Goal: Task Accomplishment & Management: Use online tool/utility

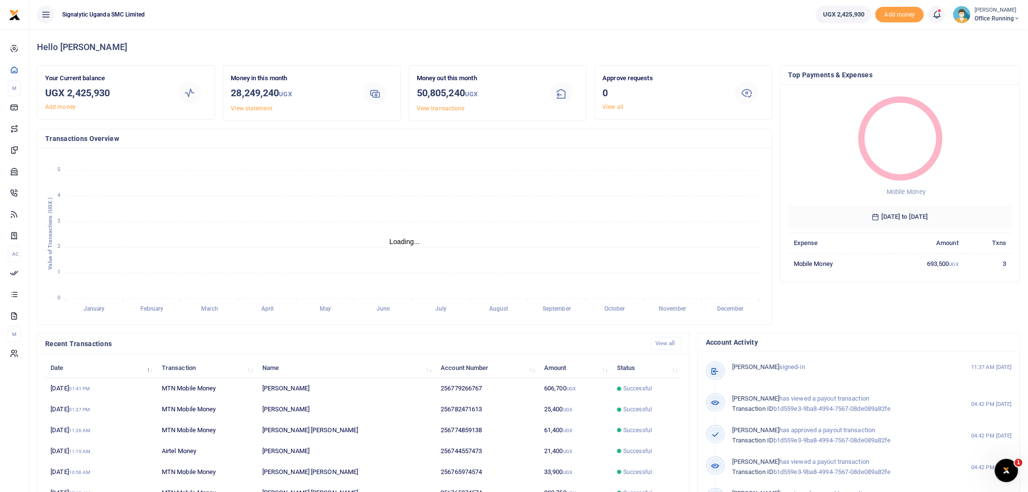
scroll to position [9, 8]
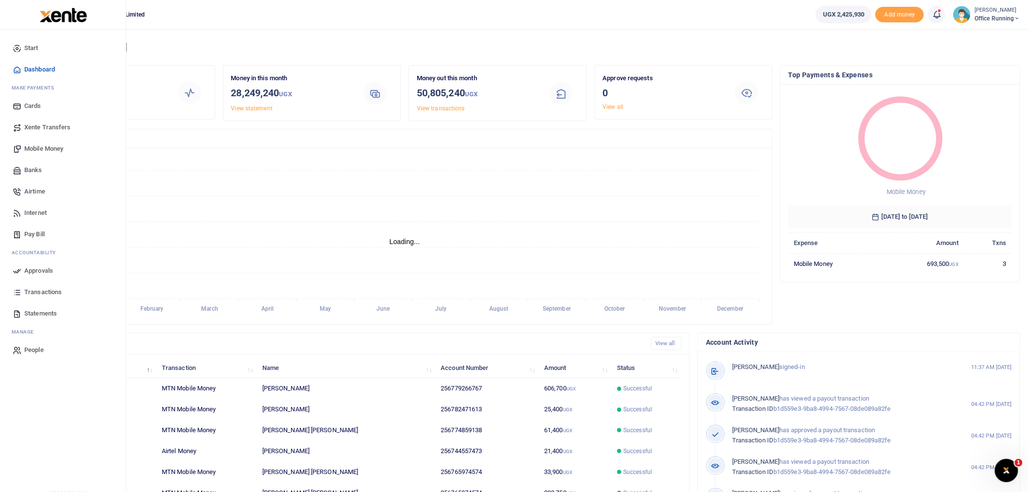
click at [50, 151] on span "Mobile Money" at bounding box center [43, 149] width 39 height 10
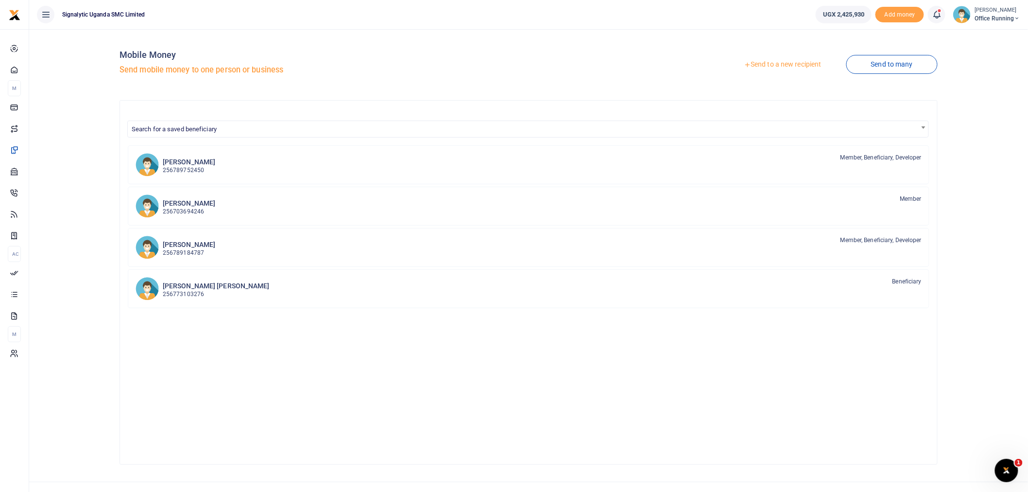
click at [775, 63] on link "Send to a new recipient" at bounding box center [782, 64] width 127 height 17
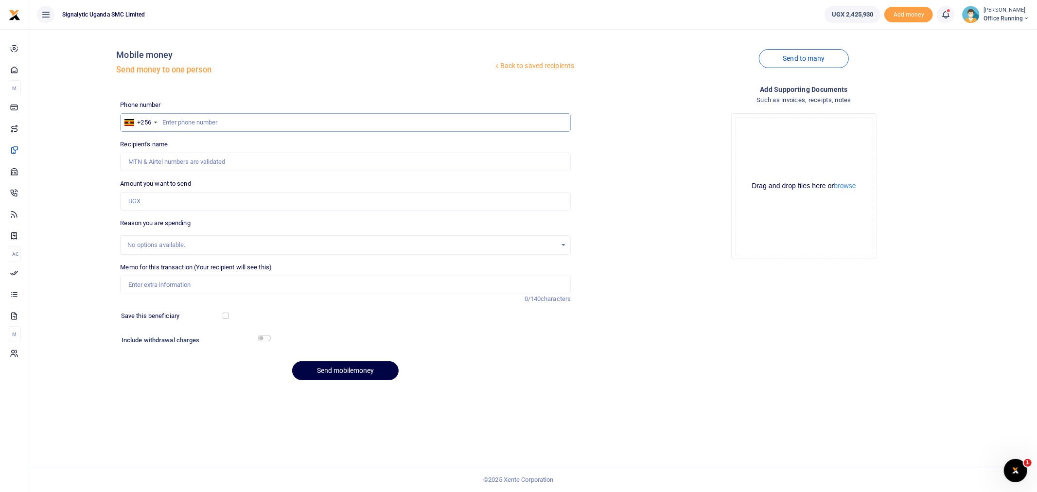
click at [190, 124] on input "text" at bounding box center [345, 122] width 451 height 18
type input "0765974574"
type input "Lucas Artnur Gerard Maugin"
type input "0765974574"
click at [167, 200] on input "Amount you want to send" at bounding box center [345, 201] width 451 height 18
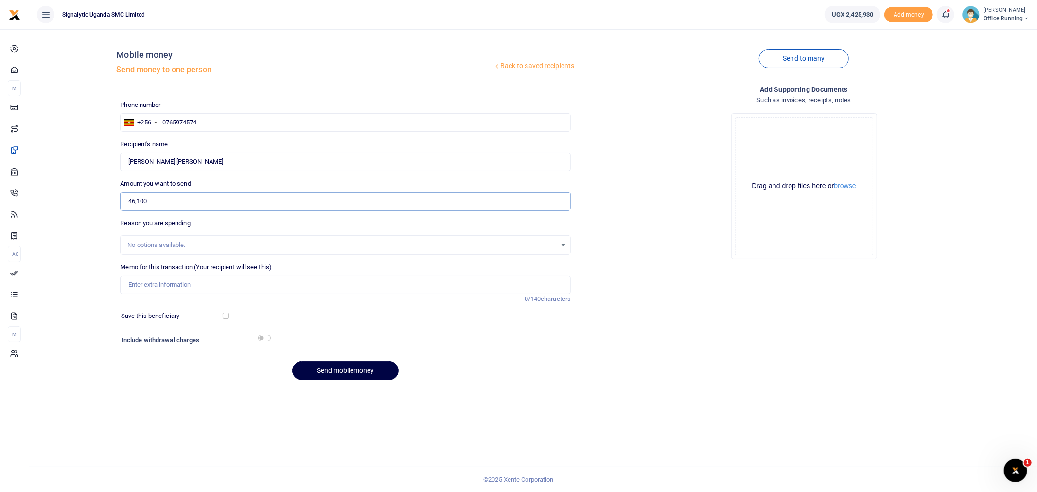
type input "46,100"
click at [175, 287] on input "Memo for this transaction (Your recipient will see this)" at bounding box center [345, 285] width 451 height 18
paste input "REQSN00177"
click at [366, 369] on button "Send mobilemoney" at bounding box center [345, 370] width 106 height 19
click at [348, 369] on button "Send mobilemoney" at bounding box center [345, 370] width 106 height 19
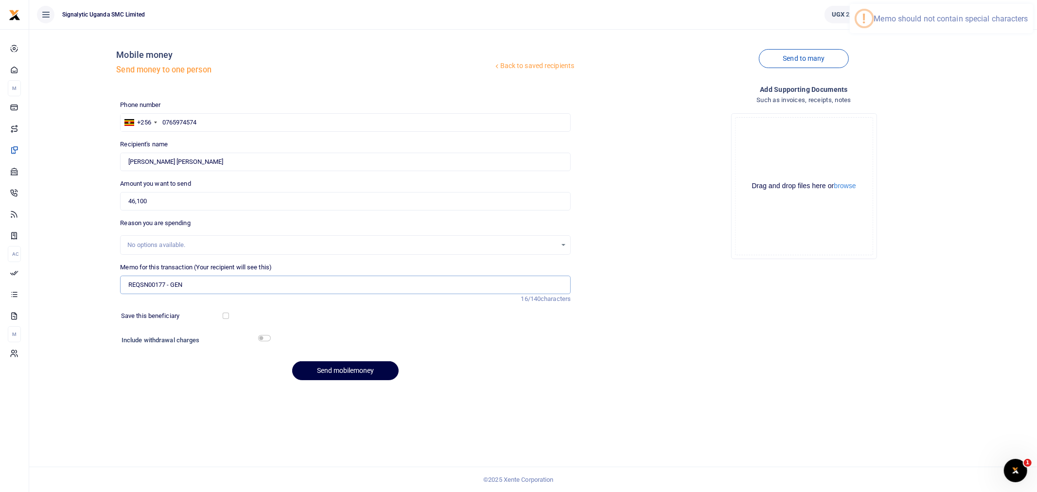
click at [170, 284] on input "REQSN00177 - GEN" at bounding box center [345, 285] width 451 height 18
type input "REQSN00177 GEN"
click at [339, 368] on button "Send mobilemoney" at bounding box center [345, 370] width 106 height 19
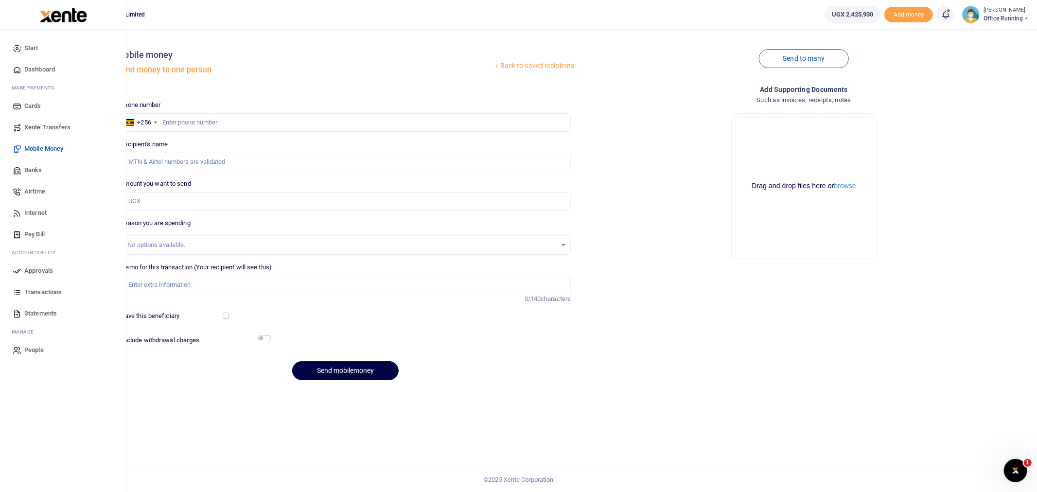
click at [42, 266] on span "Approvals" at bounding box center [38, 271] width 29 height 10
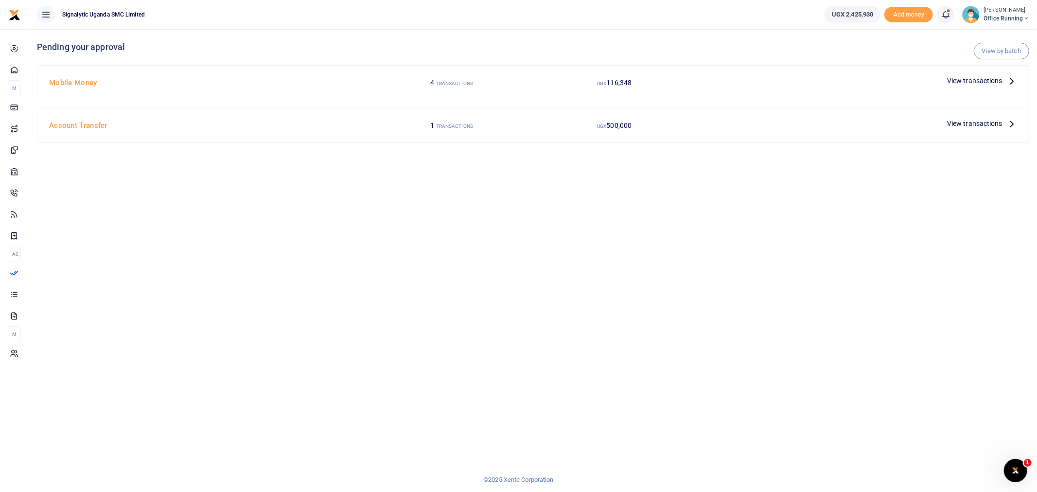
click at [963, 80] on span "View transactions" at bounding box center [974, 80] width 55 height 11
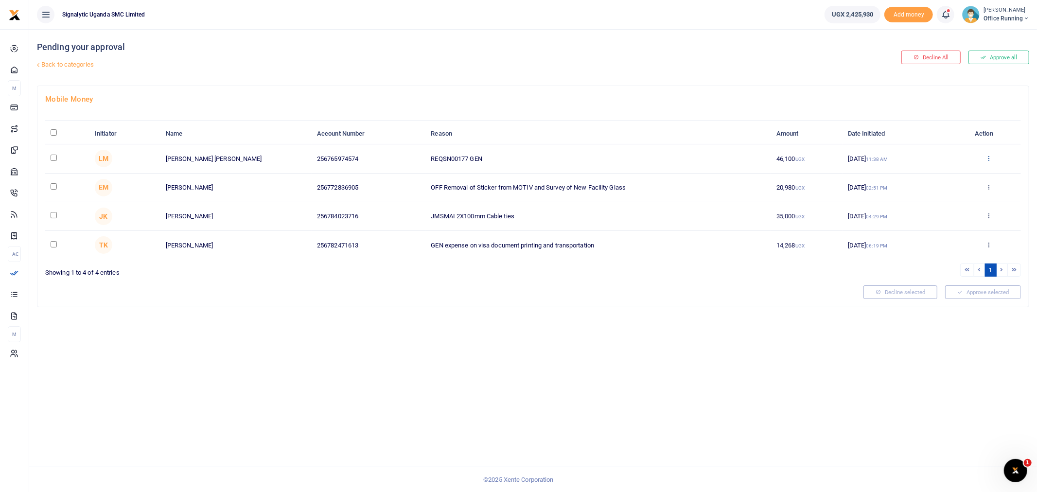
click at [988, 157] on icon at bounding box center [988, 158] width 6 height 7
click at [956, 169] on link "Approve" at bounding box center [952, 174] width 77 height 14
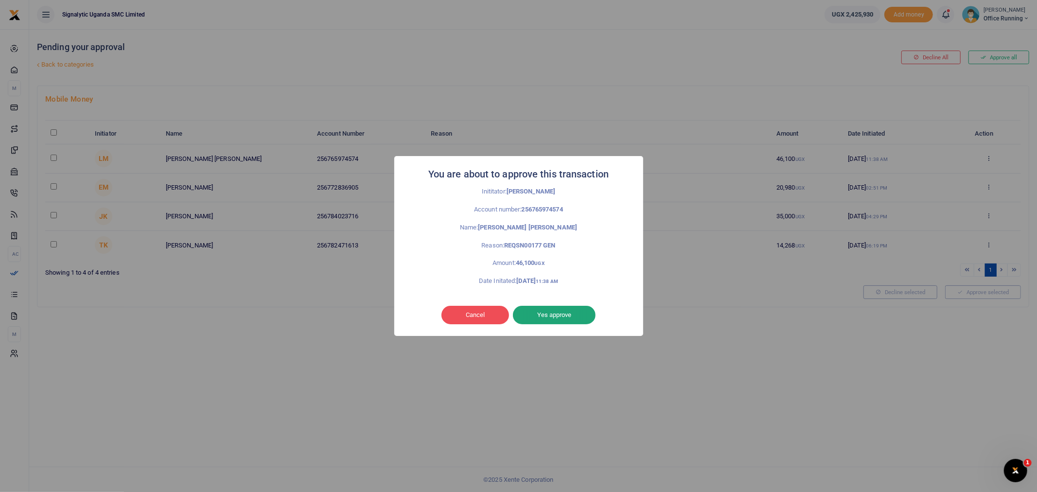
click at [571, 314] on button "Yes approve" at bounding box center [554, 315] width 83 height 18
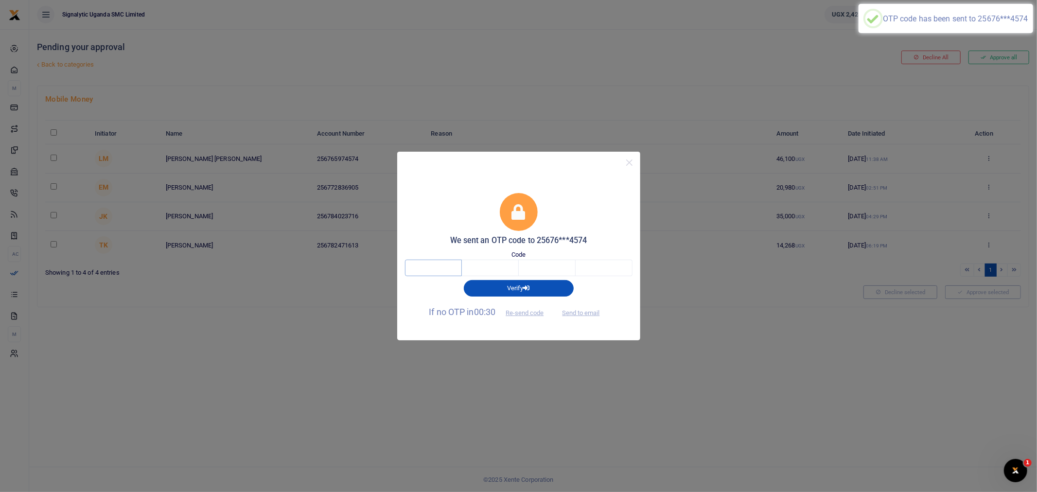
click at [419, 263] on input "text" at bounding box center [433, 268] width 57 height 17
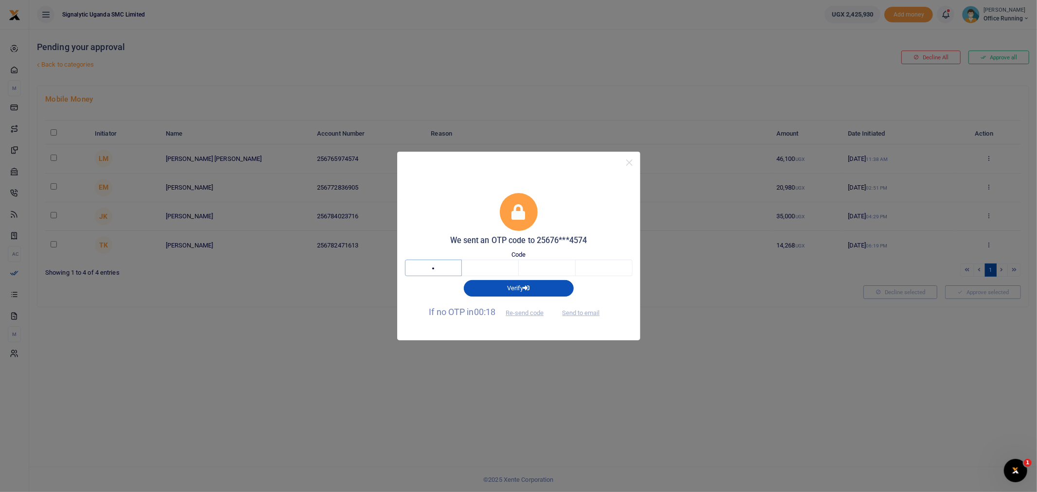
type input "4"
type input "2"
type input "4"
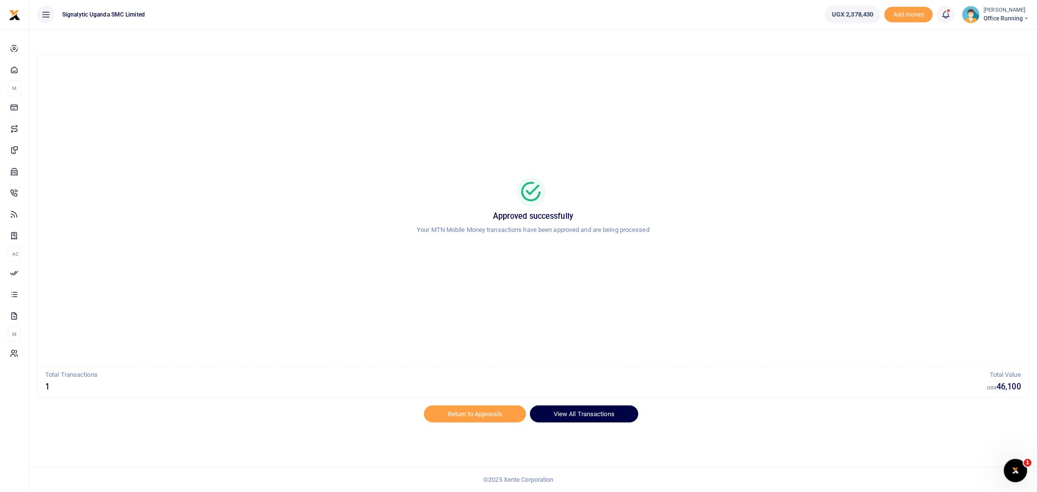
click at [574, 409] on link "View All Transactions" at bounding box center [584, 413] width 108 height 17
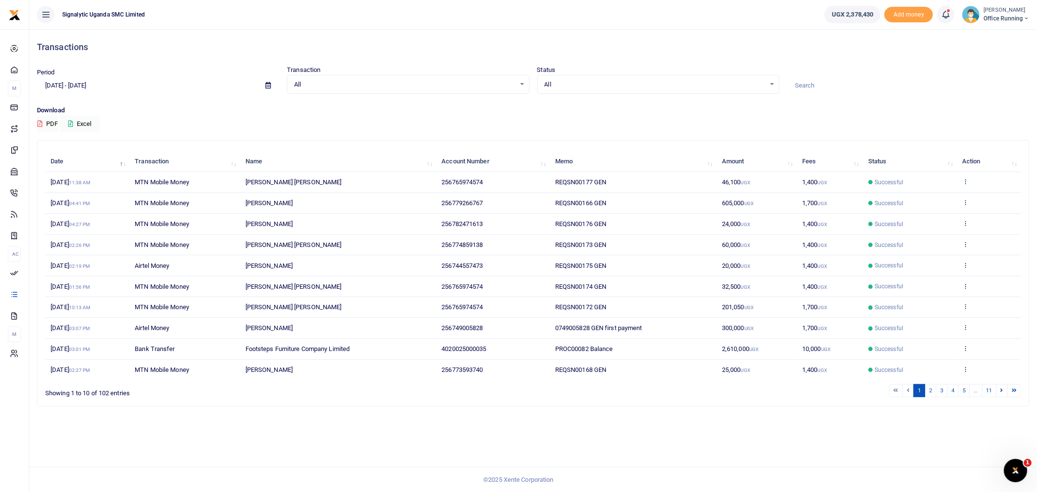
click at [965, 181] on icon at bounding box center [965, 181] width 6 height 7
click at [938, 200] on link "View details" at bounding box center [929, 198] width 77 height 14
